Goal: Transaction & Acquisition: Book appointment/travel/reservation

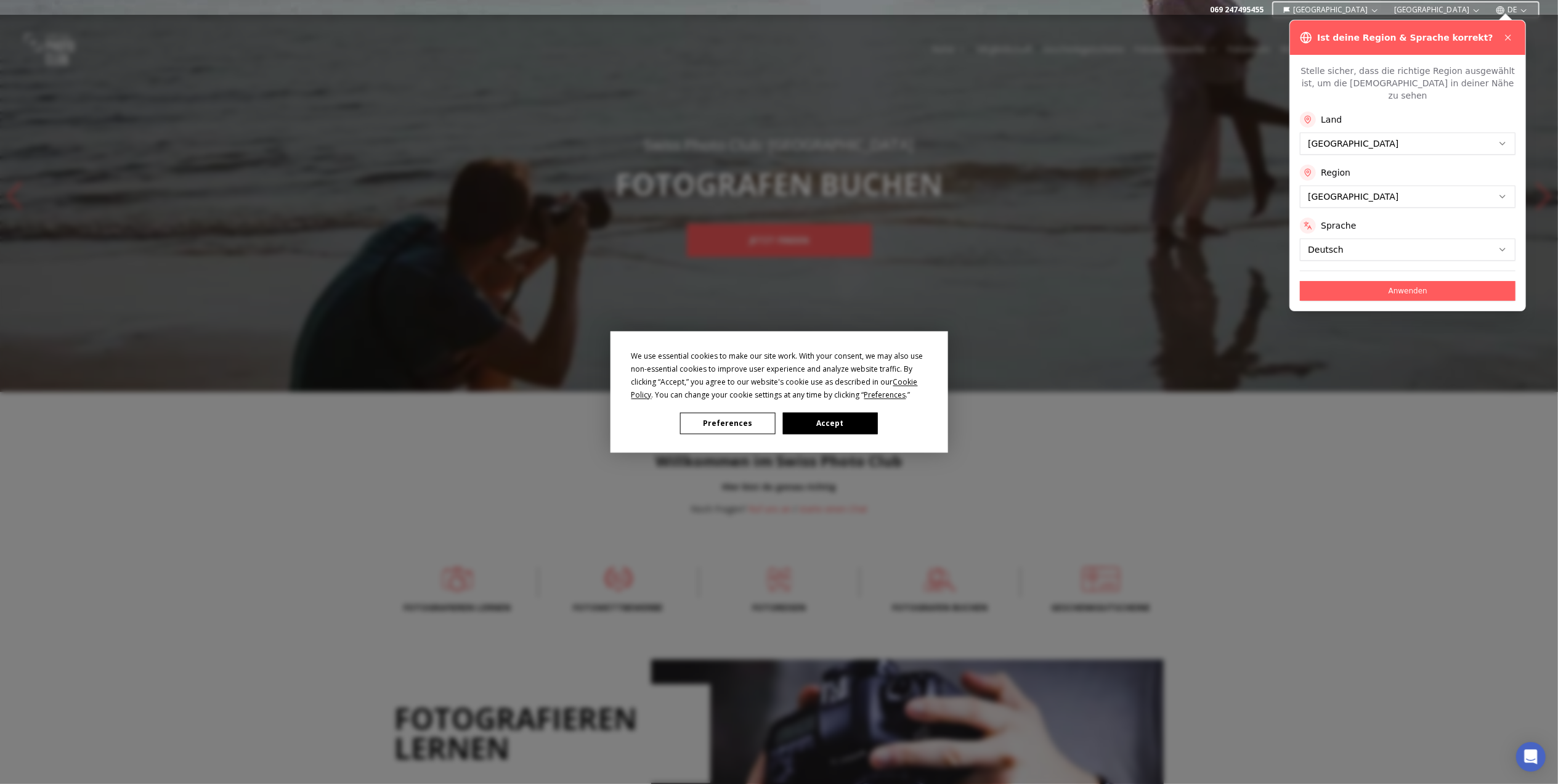
click at [729, 427] on button "Preferences" at bounding box center [727, 424] width 95 height 21
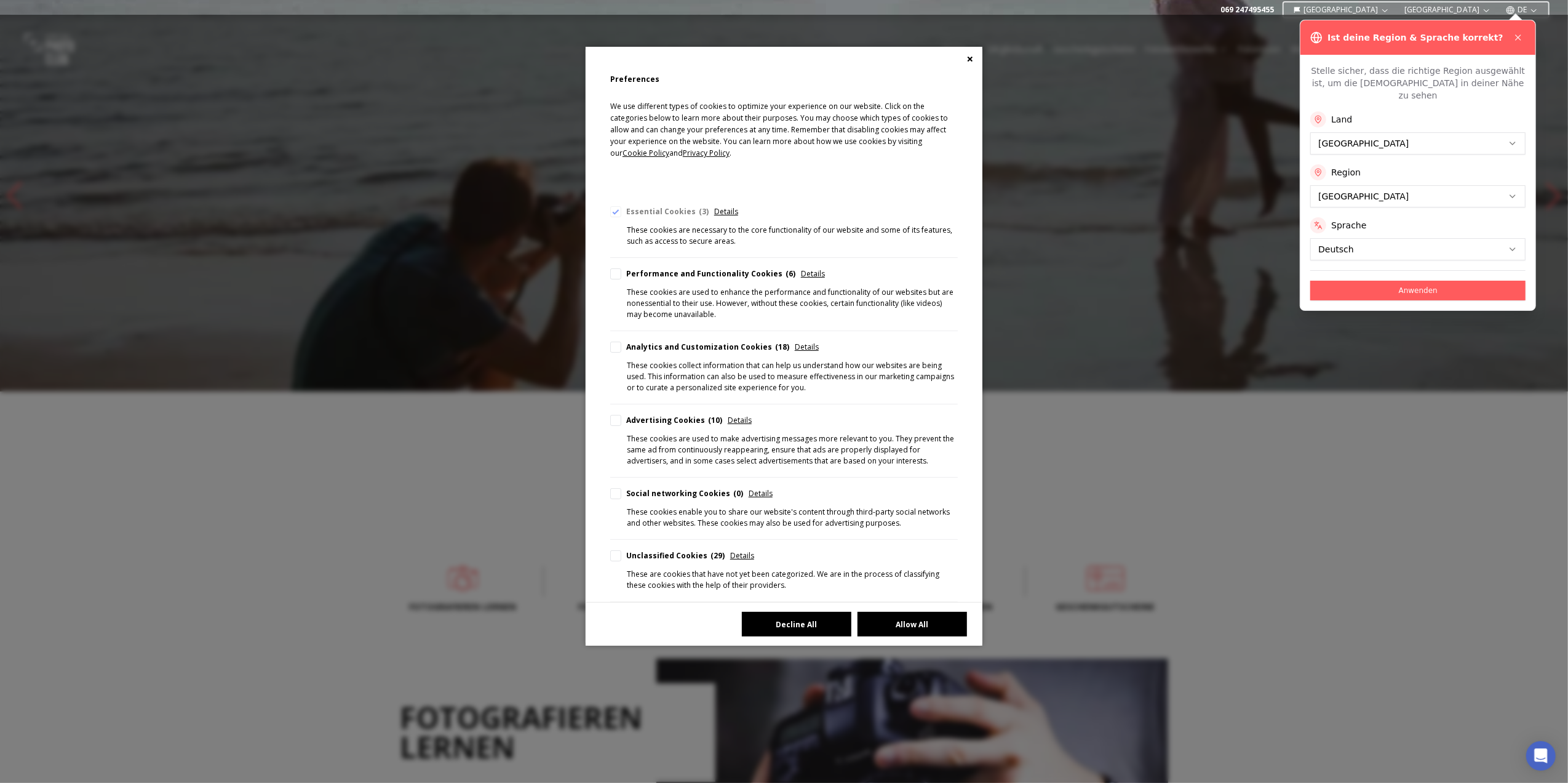
click at [788, 616] on button "Decline All" at bounding box center [797, 624] width 109 height 25
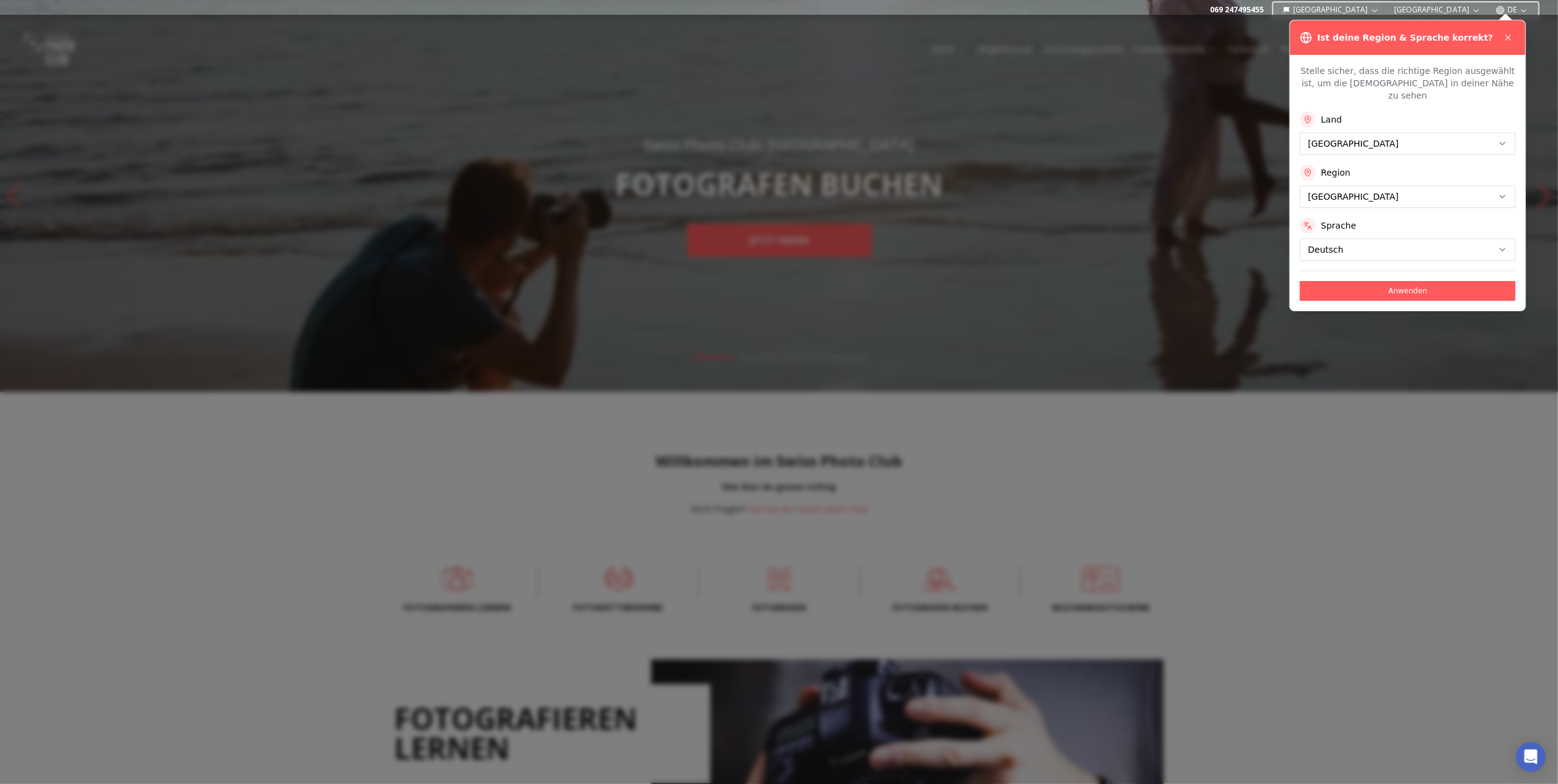
click at [1344, 281] on button "Anwenden" at bounding box center [1408, 291] width 216 height 20
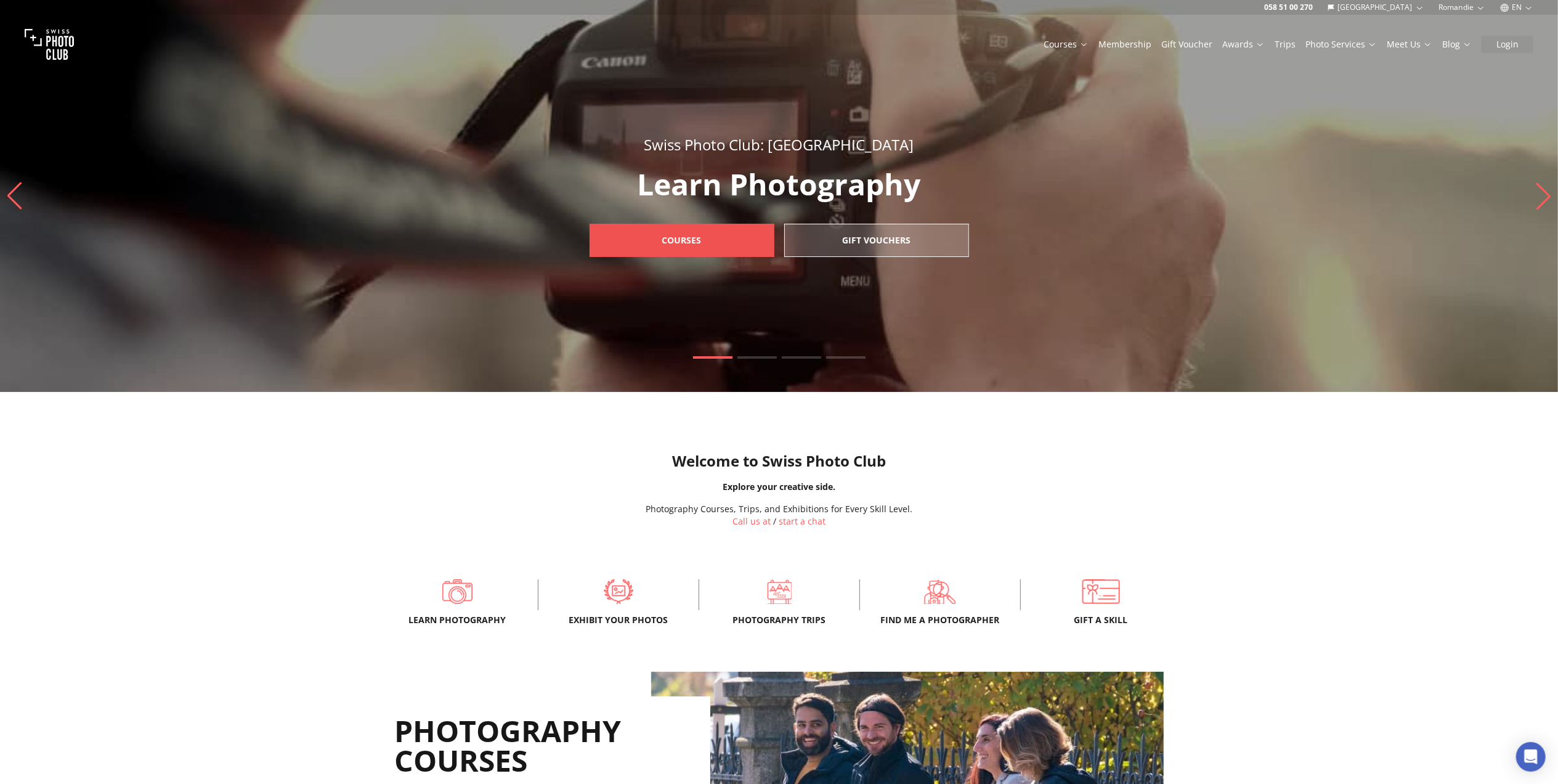
click at [667, 241] on b "Courses" at bounding box center [682, 240] width 40 height 13
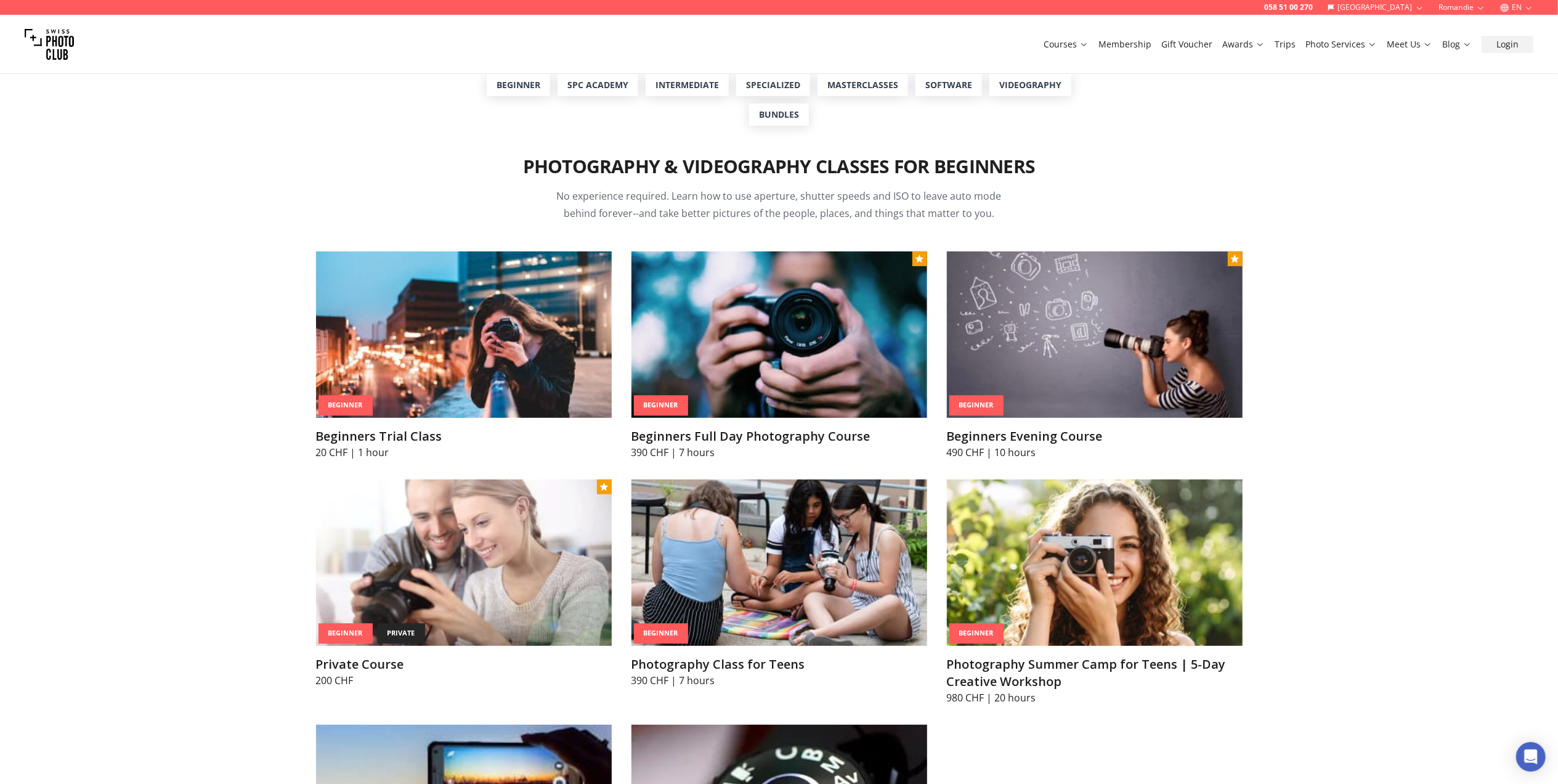
scroll to position [657, 0]
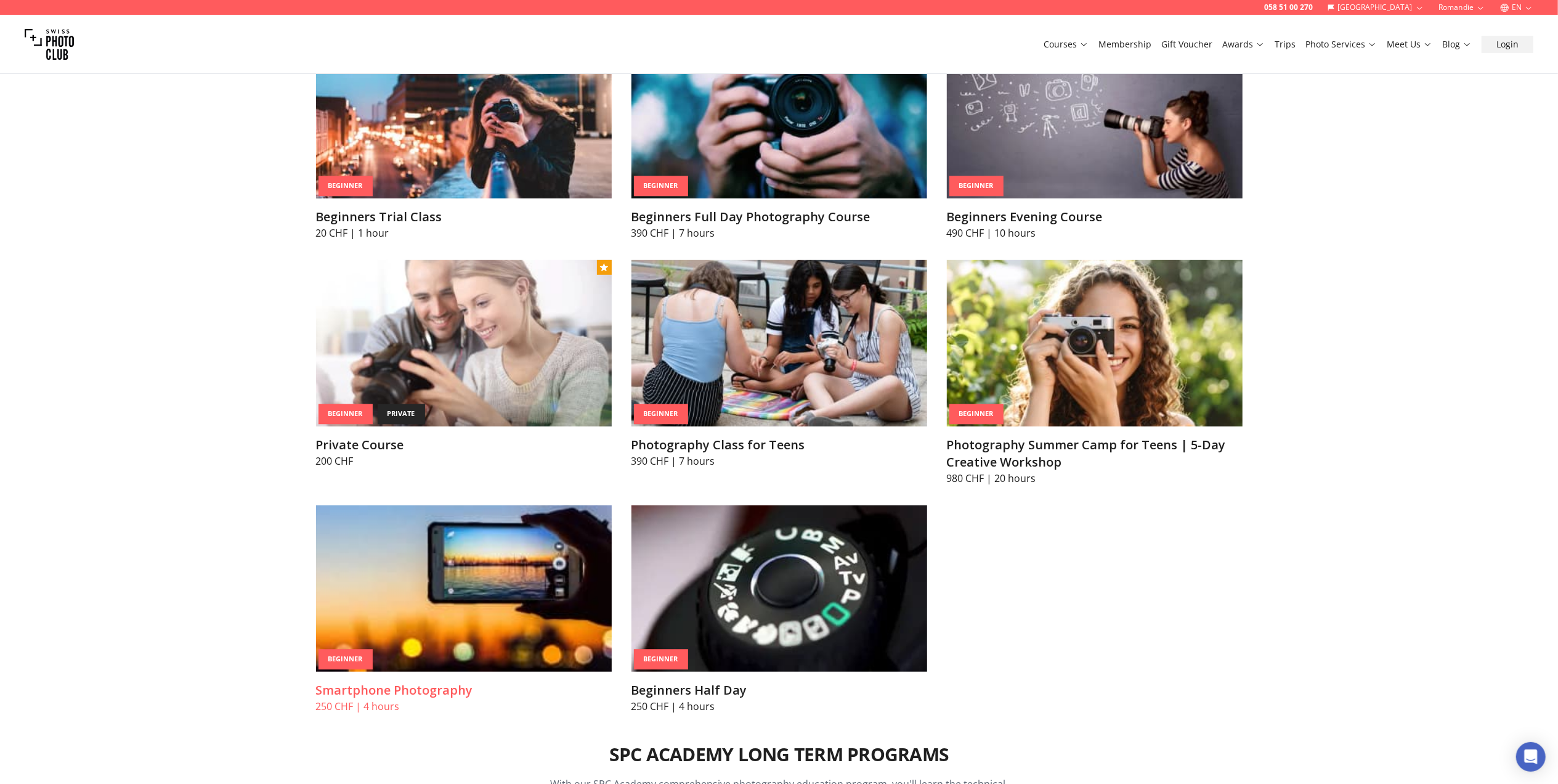
click at [535, 582] on img at bounding box center [464, 589] width 296 height 166
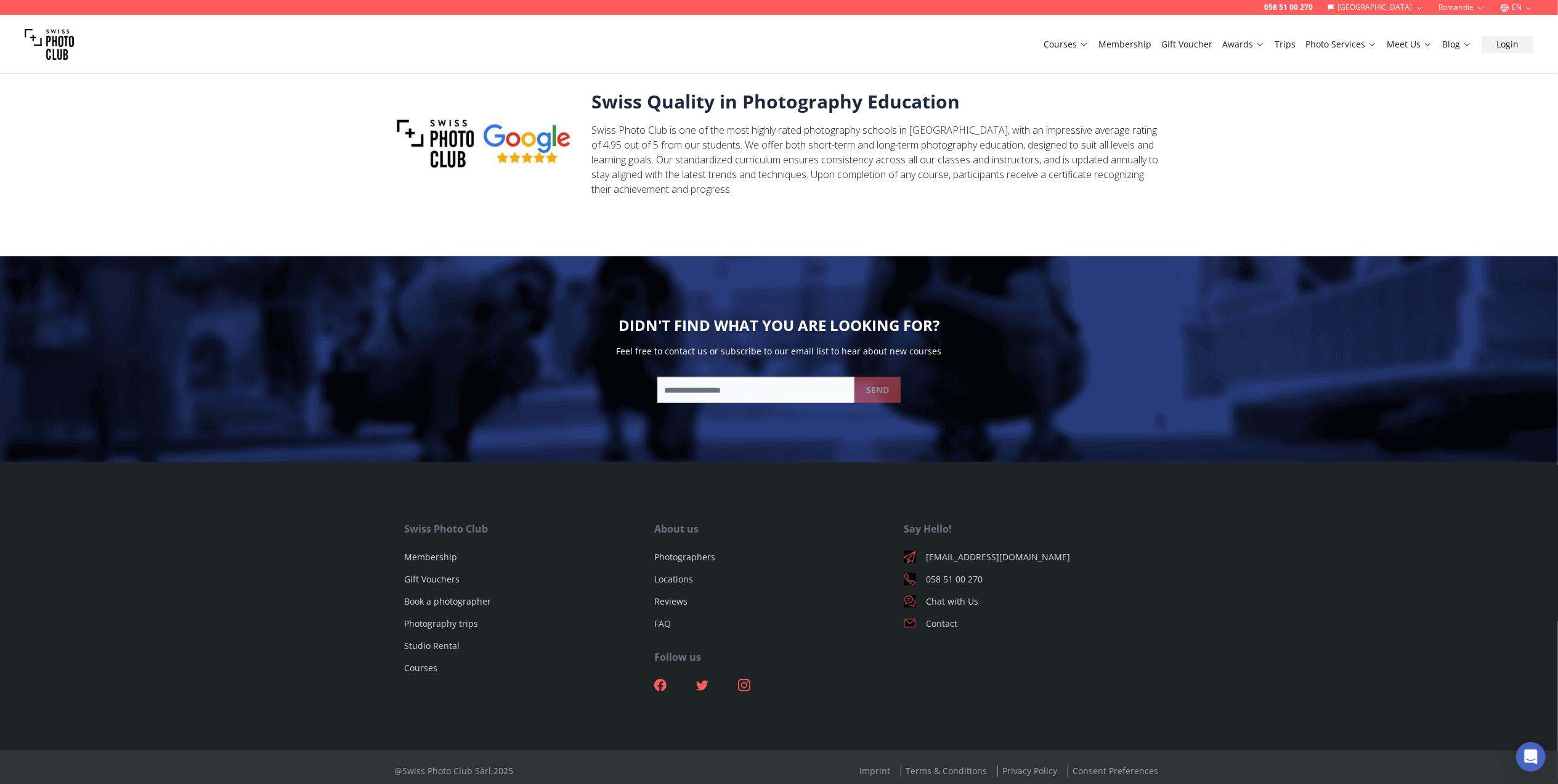
scroll to position [1581, 0]
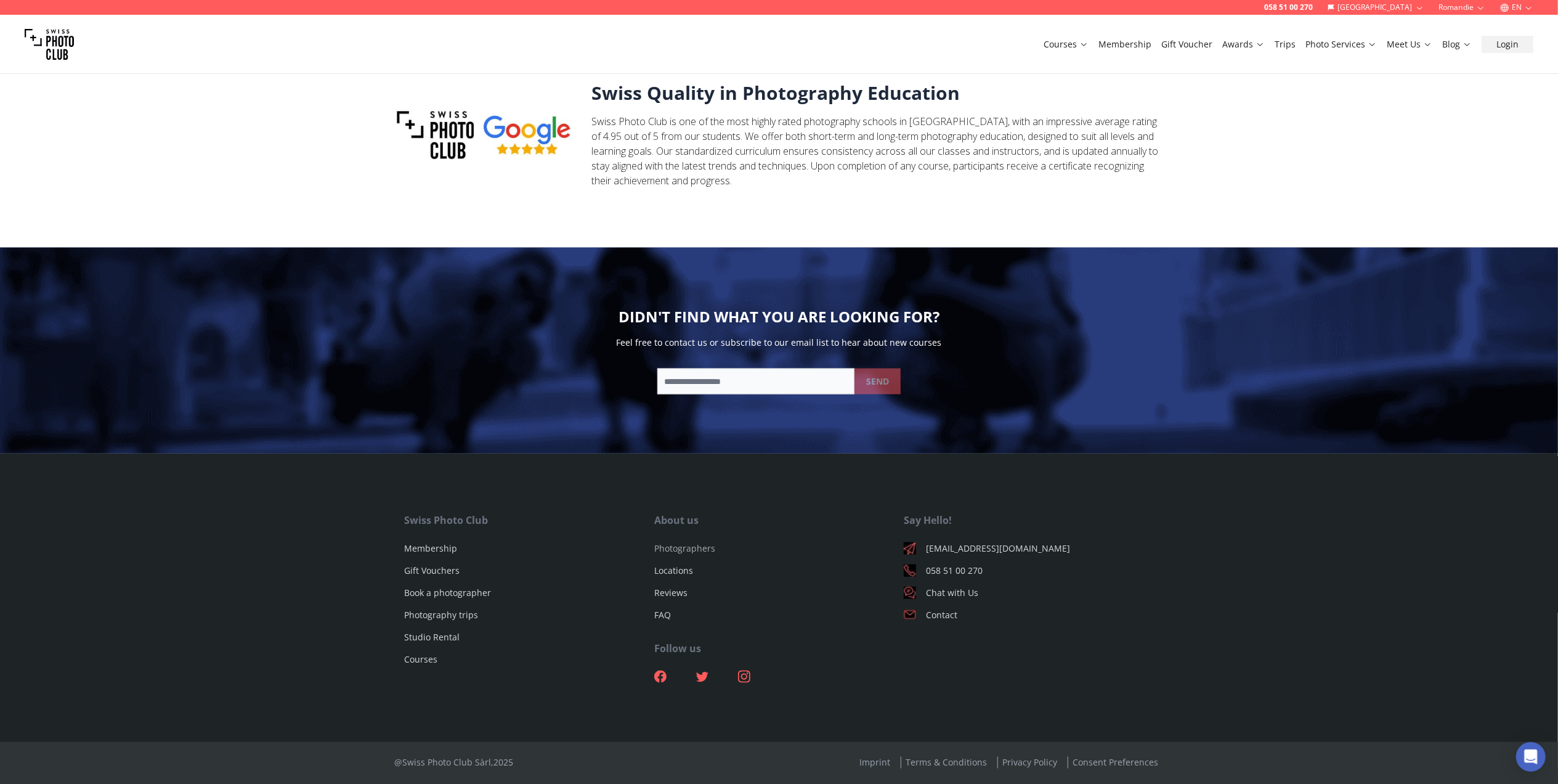
click at [671, 547] on link "Photographers" at bounding box center [684, 548] width 61 height 12
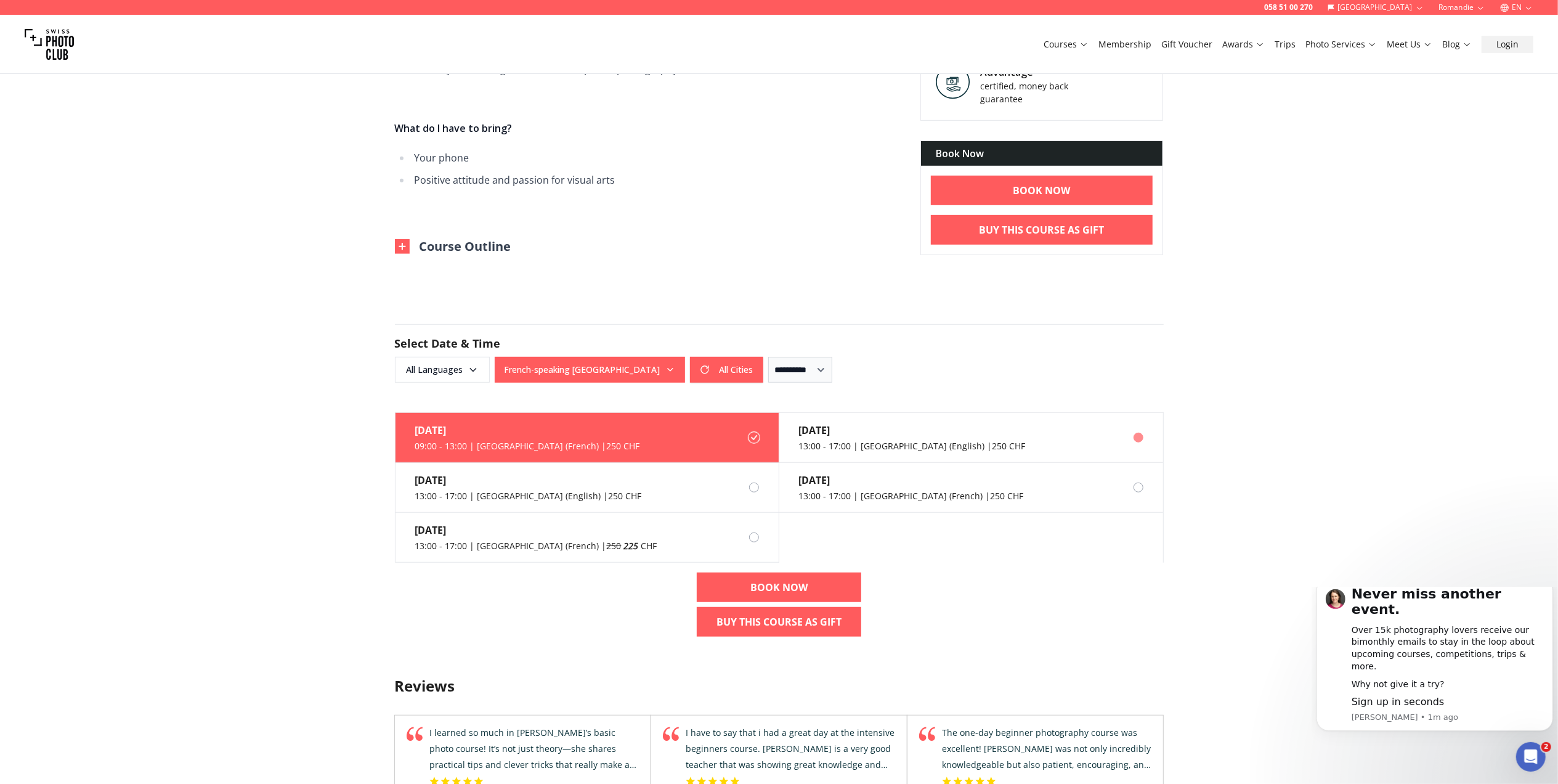
click at [841, 444] on div "13:00 - 17:00 | [GEOGRAPHIC_DATA] (English) | 250 CHF" at bounding box center [913, 446] width 227 height 13
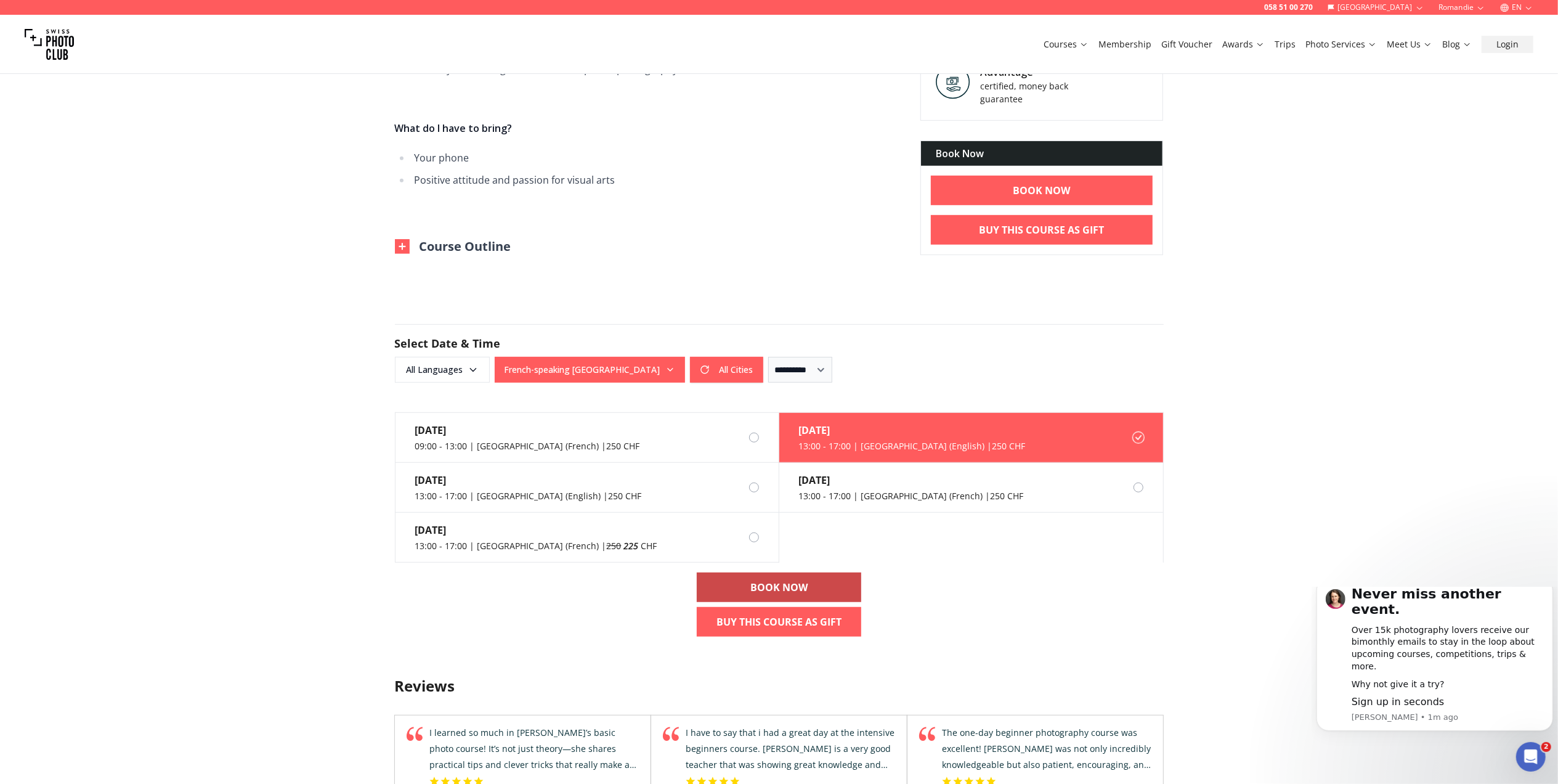
click at [810, 585] on link "BOOK NOW" at bounding box center [779, 587] width 164 height 30
